Goal: Information Seeking & Learning: Find specific fact

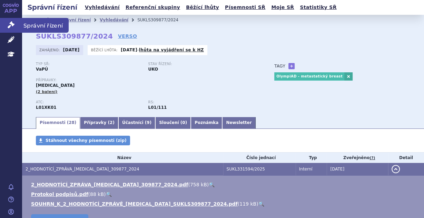
scroll to position [73, 0]
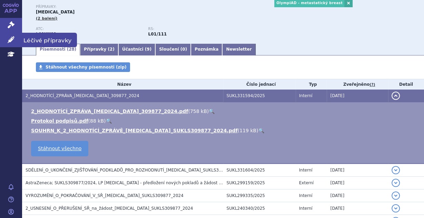
click at [8, 38] on icon at bounding box center [11, 39] width 7 height 7
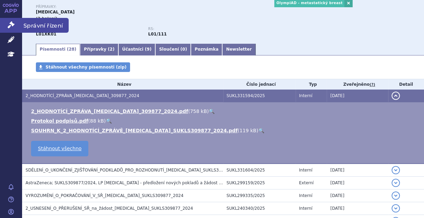
click at [13, 24] on icon at bounding box center [11, 24] width 7 height 7
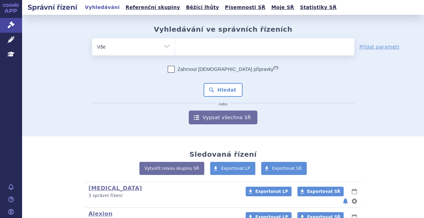
click at [204, 49] on ul at bounding box center [264, 45] width 179 height 14
click at [175, 49] on select at bounding box center [175, 46] width 0 height 17
type input "jar"
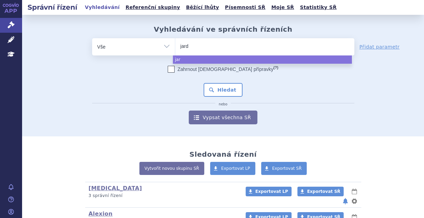
type input "jardi"
type input "jardia"
type input "[MEDICAL_DATA]"
select select "[MEDICAL_DATA]"
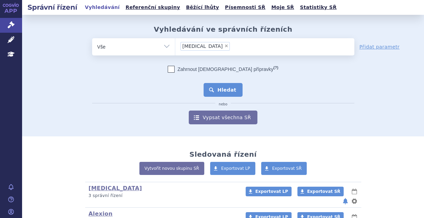
click at [219, 92] on button "Hledat" at bounding box center [222, 90] width 39 height 14
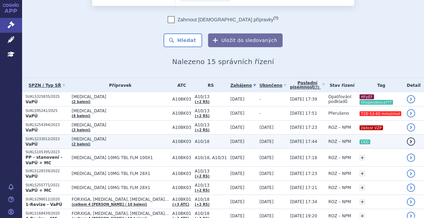
scroll to position [73, 0]
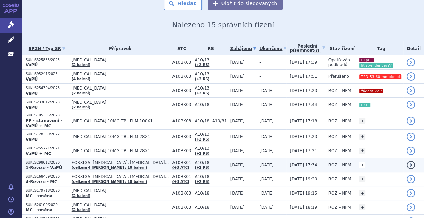
click at [359, 162] on link "+" at bounding box center [362, 165] width 6 height 6
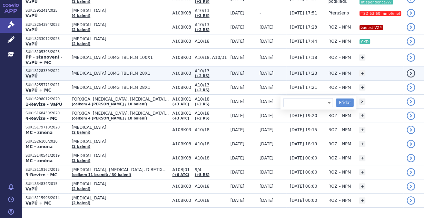
scroll to position [147, 0]
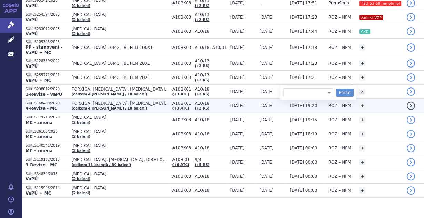
click at [289, 99] on td "02.11.2020 19:20" at bounding box center [305, 106] width 38 height 14
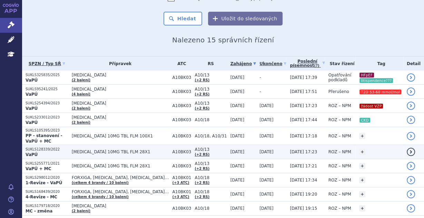
scroll to position [73, 0]
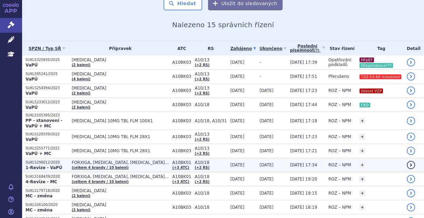
click at [257, 161] on td "[DATE]" at bounding box center [271, 165] width 30 height 14
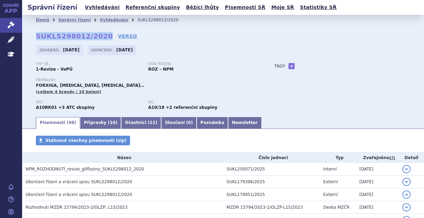
drag, startPoint x: 99, startPoint y: 36, endPoint x: 35, endPoint y: 36, distance: 64.1
click at [35, 36] on div "Domů Správní řízení Vyhledávání SUKLS298012/2020 SUKLS298012/2020 VERSO [GEOGRA…" at bounding box center [223, 70] width 402 height 91
copy strong "SUKLS298012/2020"
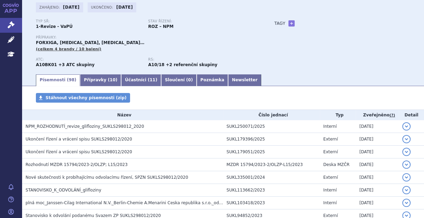
scroll to position [55, 0]
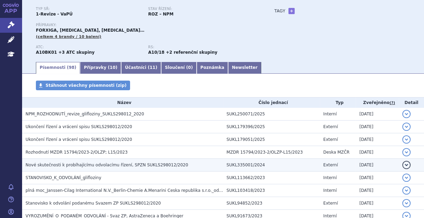
click at [184, 161] on td "Nové skutečnosti k probíhajícímu odvolacímu řízení, SPZN SUKLS298012/2020" at bounding box center [122, 165] width 201 height 13
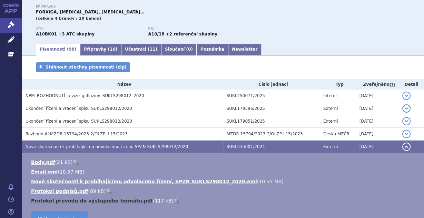
scroll to position [92, 0]
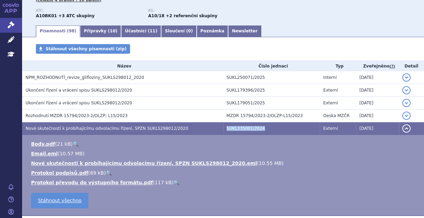
drag, startPoint x: 260, startPoint y: 128, endPoint x: 221, endPoint y: 130, distance: 38.7
click at [223, 130] on td "SUKL335001/2024" at bounding box center [271, 128] width 97 height 13
copy td "SUKL335001/2024"
